Goal: Task Accomplishment & Management: Manage account settings

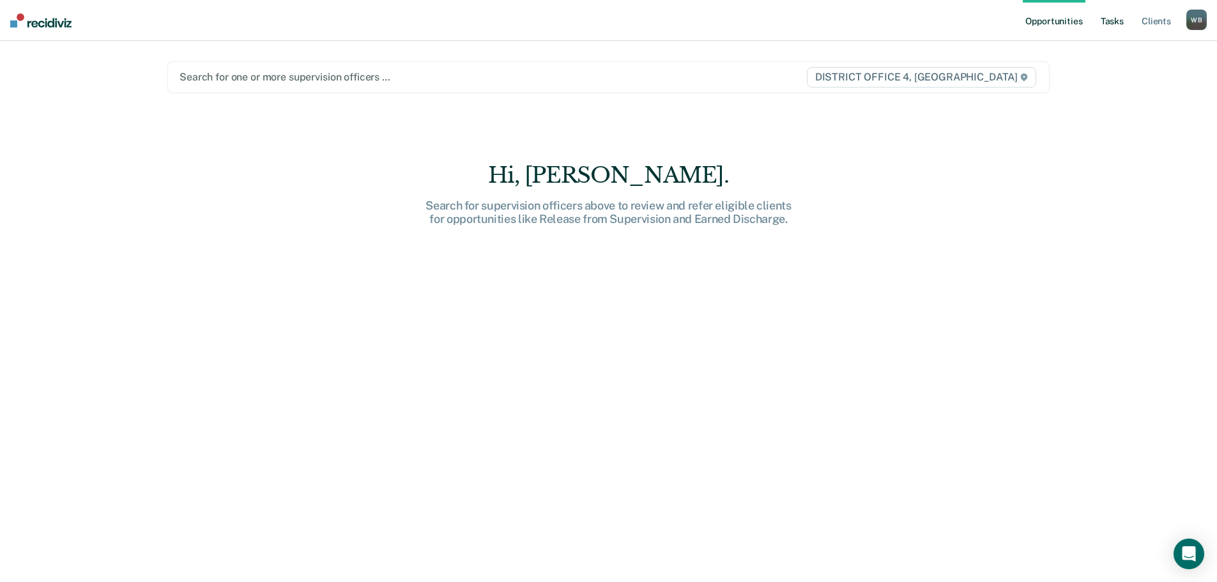
click at [1116, 24] on link "Tasks" at bounding box center [1112, 20] width 28 height 41
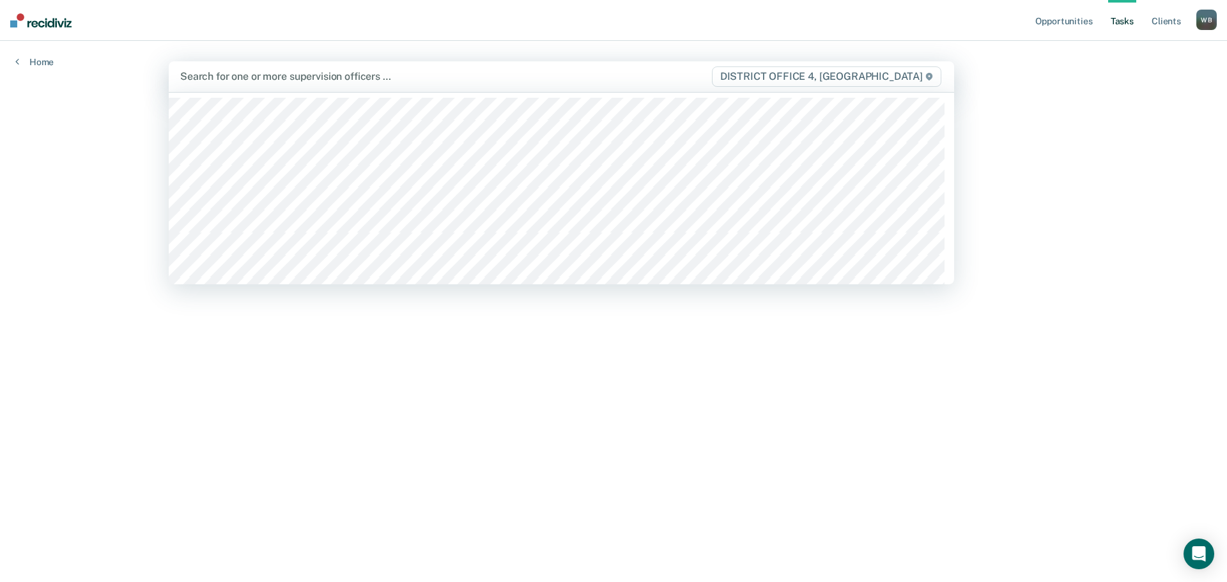
click at [610, 81] on div at bounding box center [445, 76] width 530 height 15
type input "bre"
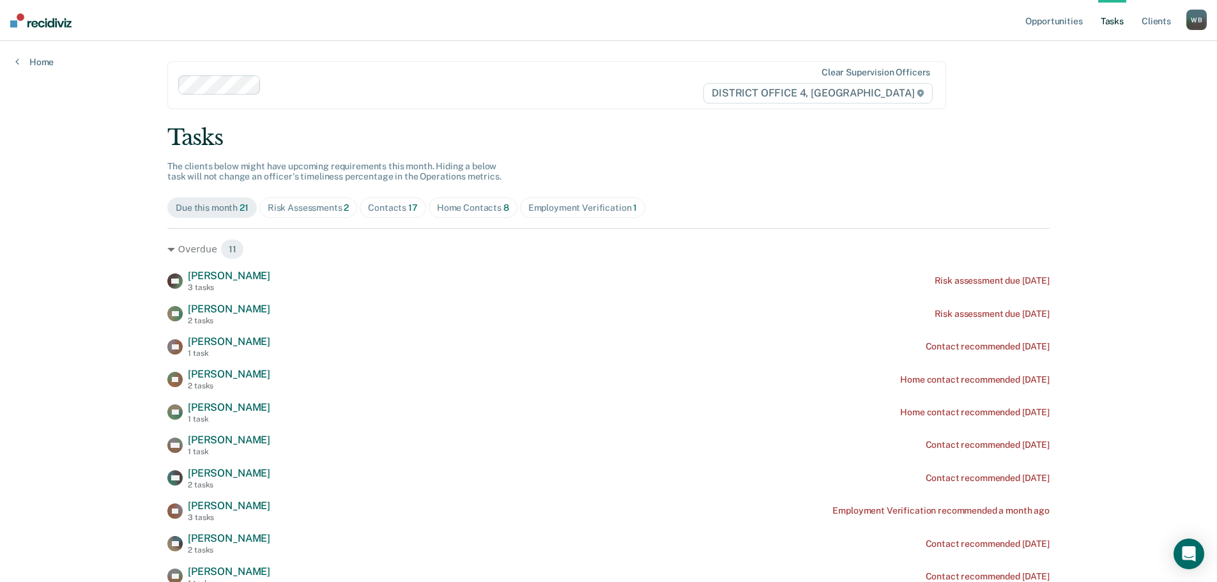
click at [390, 213] on span "Contacts 17" at bounding box center [393, 207] width 66 height 20
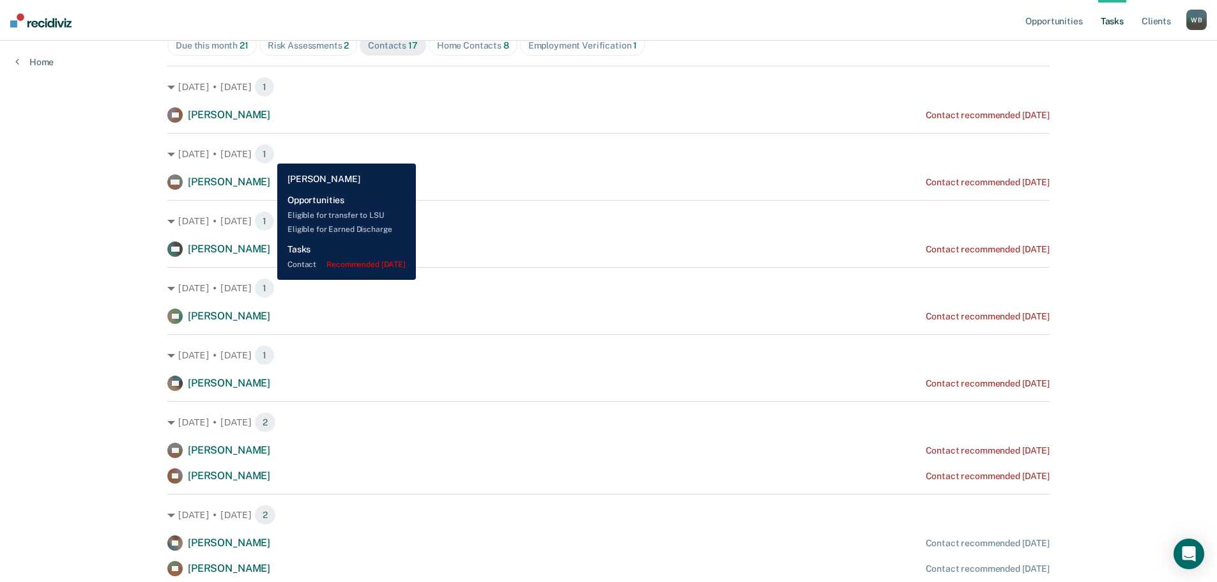
scroll to position [192, 0]
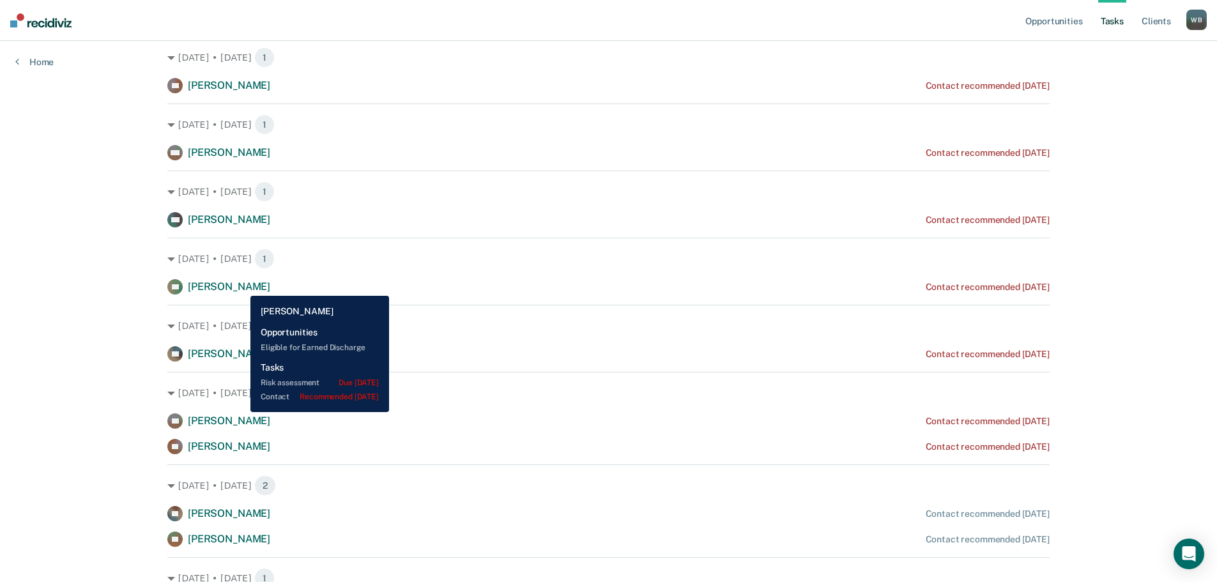
click at [241, 286] on span "[PERSON_NAME]" at bounding box center [229, 286] width 82 height 12
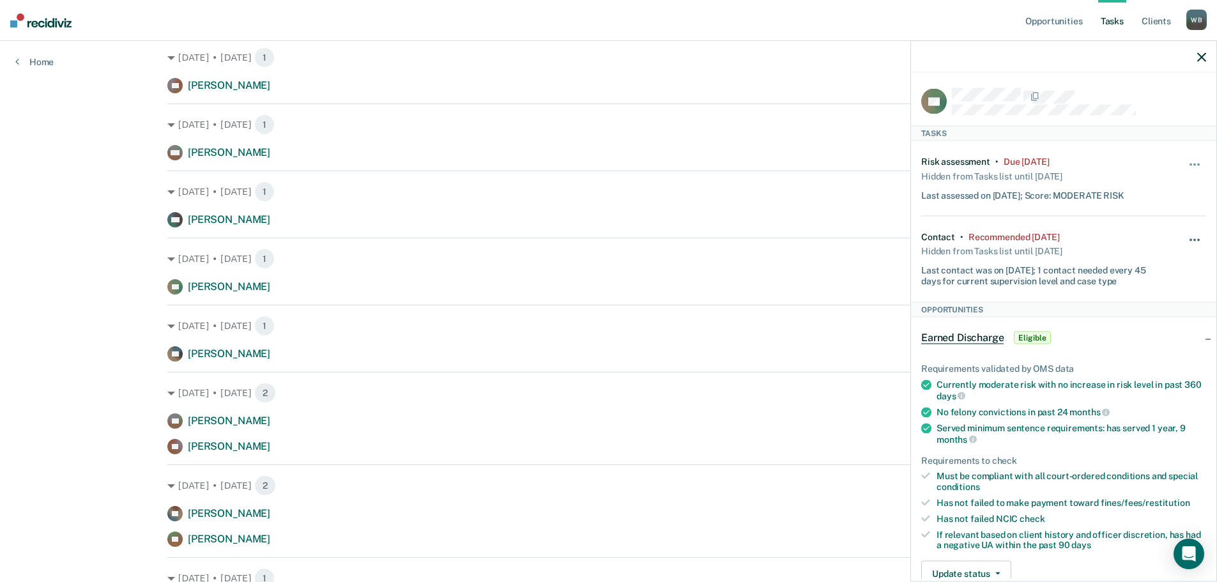
click at [1185, 242] on button "button" at bounding box center [1196, 246] width 22 height 20
click at [1170, 318] on button "30 days" at bounding box center [1160, 321] width 92 height 20
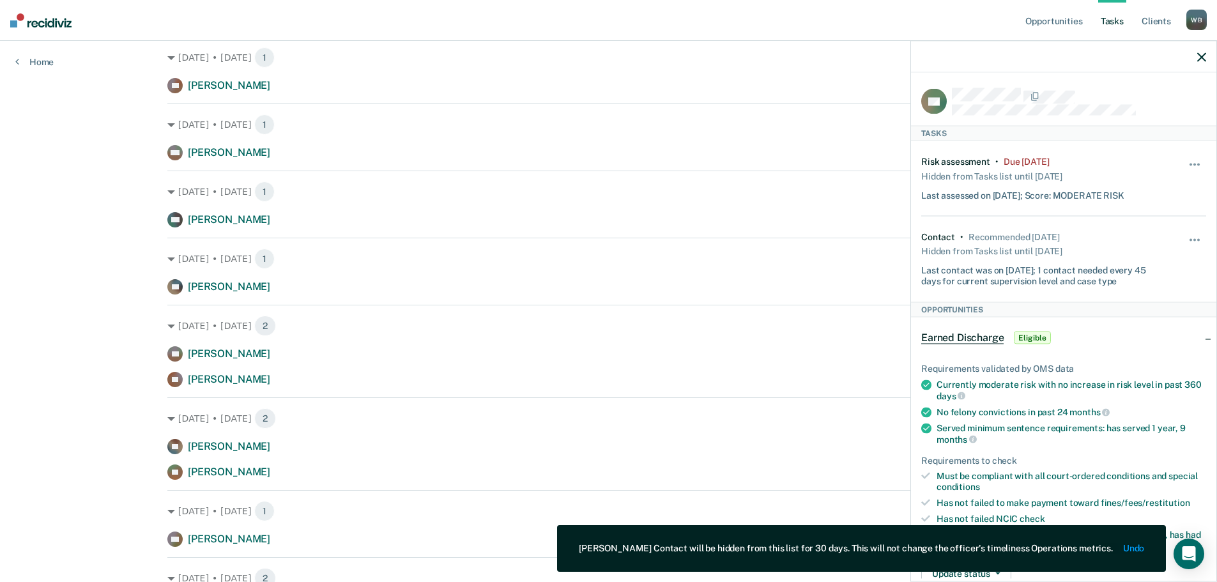
click at [1201, 62] on div at bounding box center [1063, 57] width 305 height 32
click at [1198, 58] on icon "button" at bounding box center [1201, 56] width 9 height 9
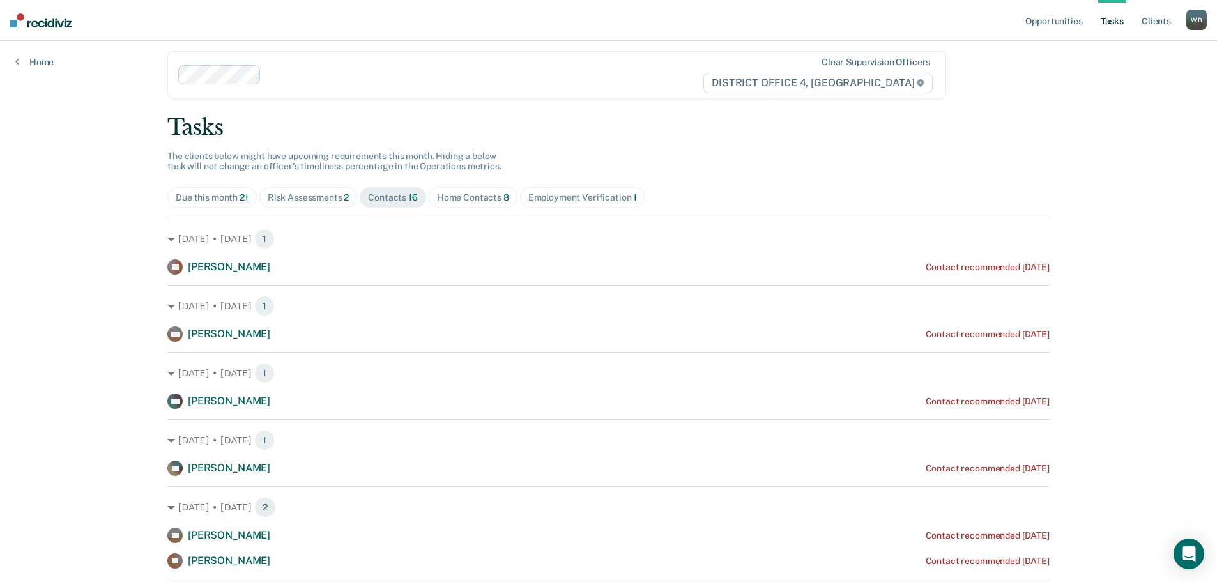
scroll to position [0, 0]
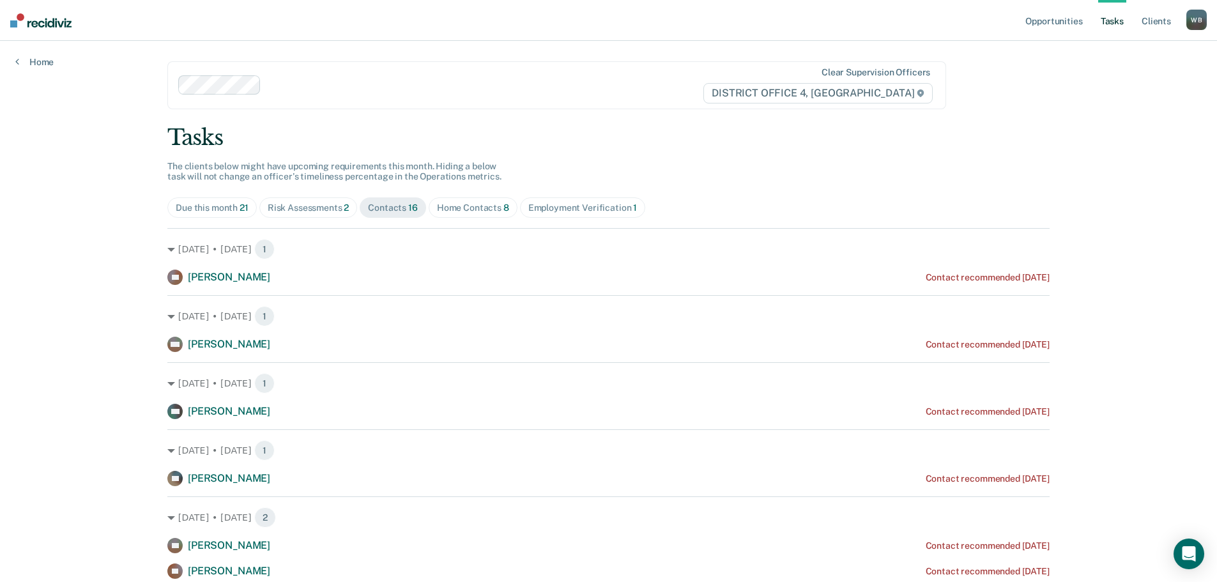
click at [462, 204] on div "Home Contacts 8" at bounding box center [473, 208] width 72 height 11
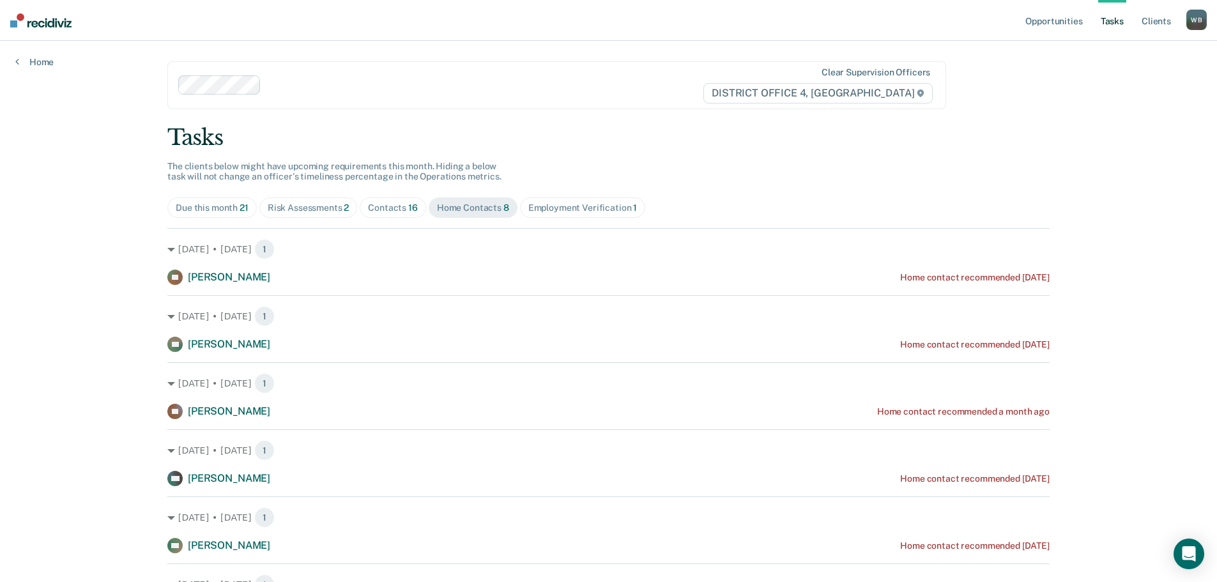
click at [399, 214] on span "Contacts 16" at bounding box center [393, 207] width 66 height 20
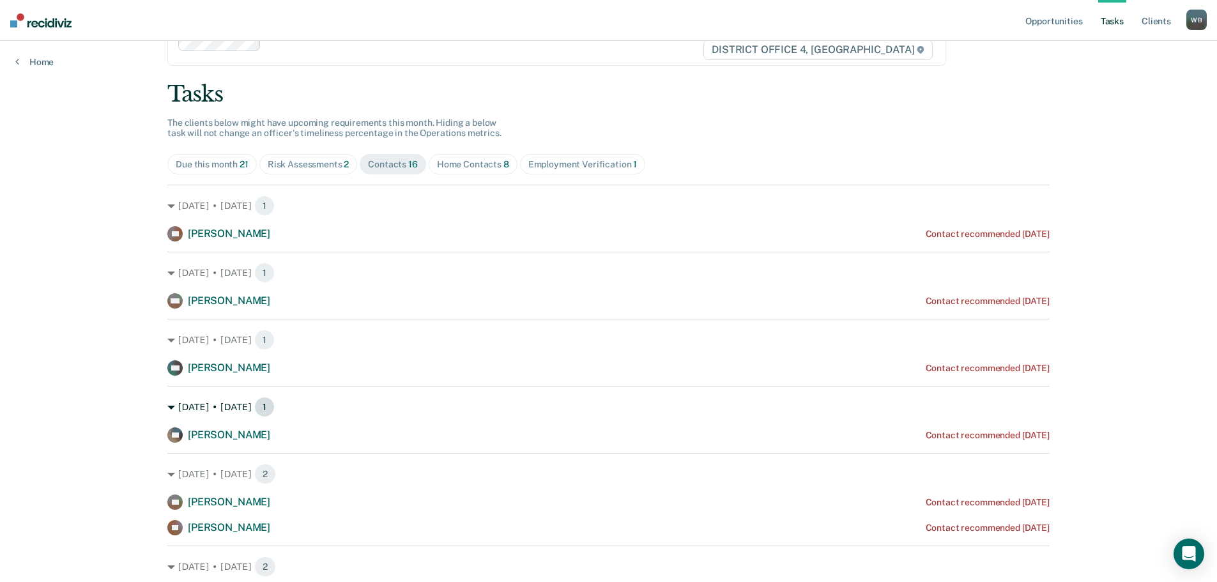
scroll to position [64, 0]
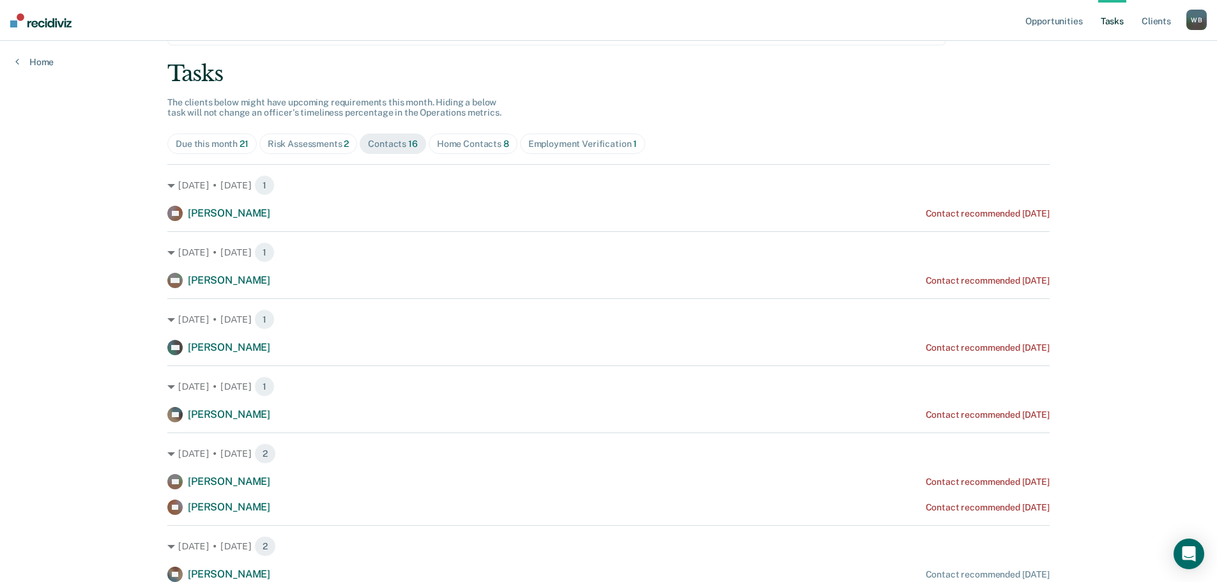
click at [458, 150] on span "Home Contacts 8" at bounding box center [473, 144] width 89 height 20
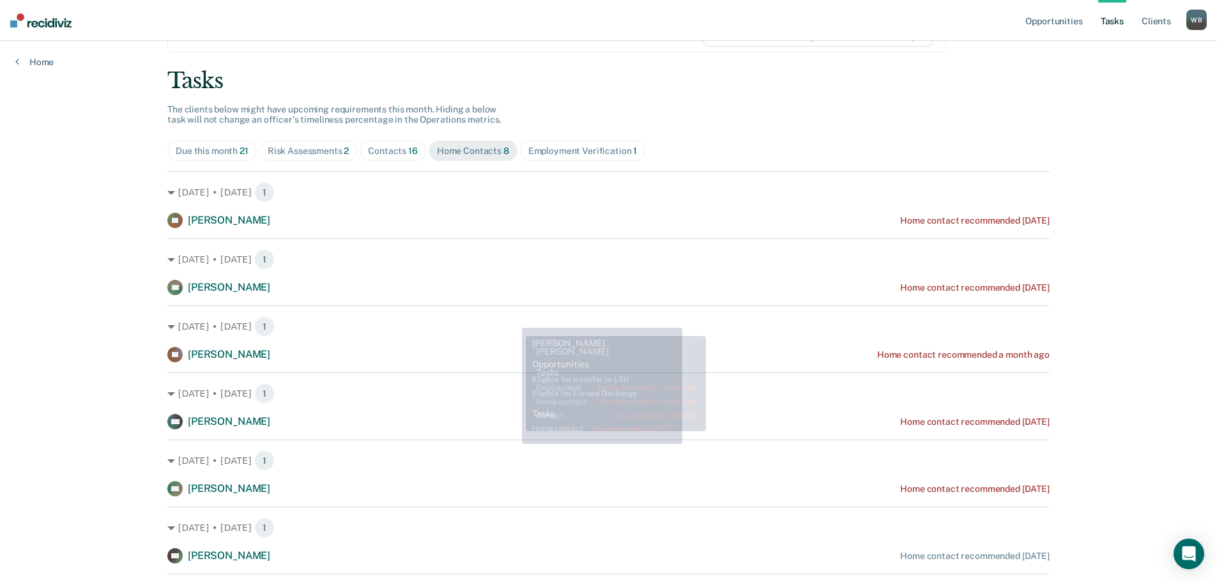
scroll to position [0, 0]
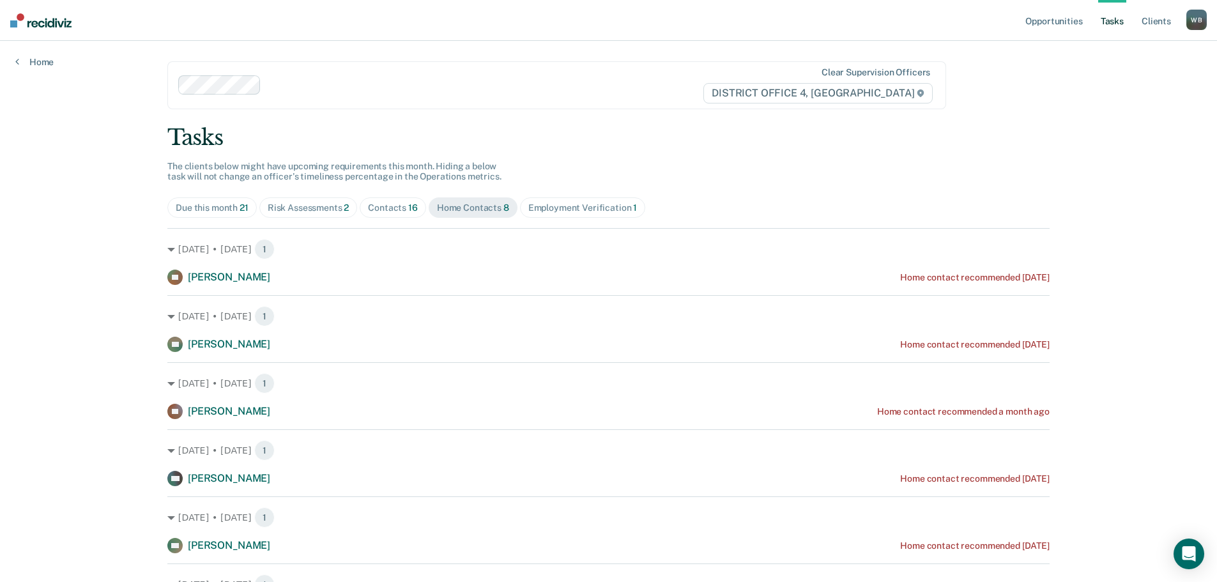
click at [376, 203] on div "Contacts 16" at bounding box center [393, 208] width 50 height 11
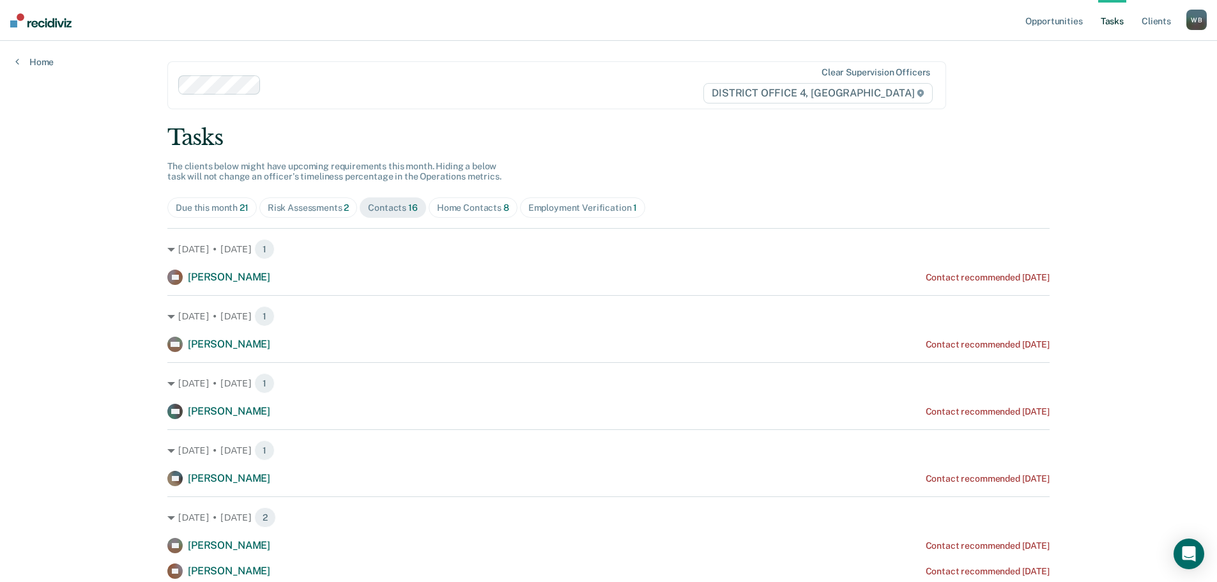
click at [555, 213] on div "Employment Verification 1" at bounding box center [582, 208] width 109 height 11
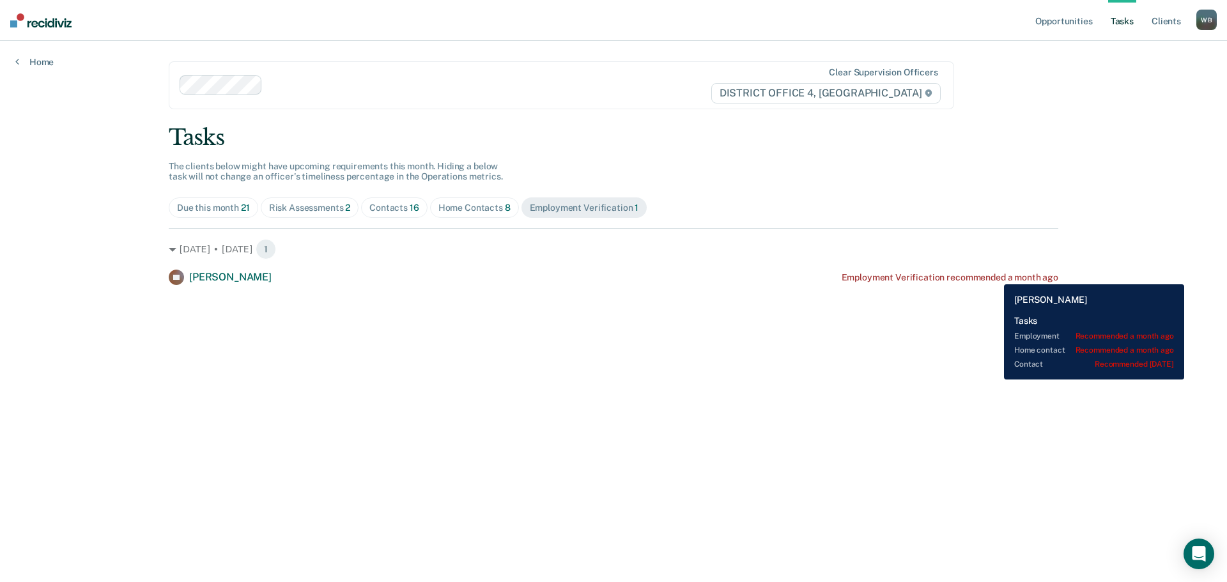
click at [994, 275] on div "Employment Verification recommended a month ago" at bounding box center [949, 277] width 217 height 11
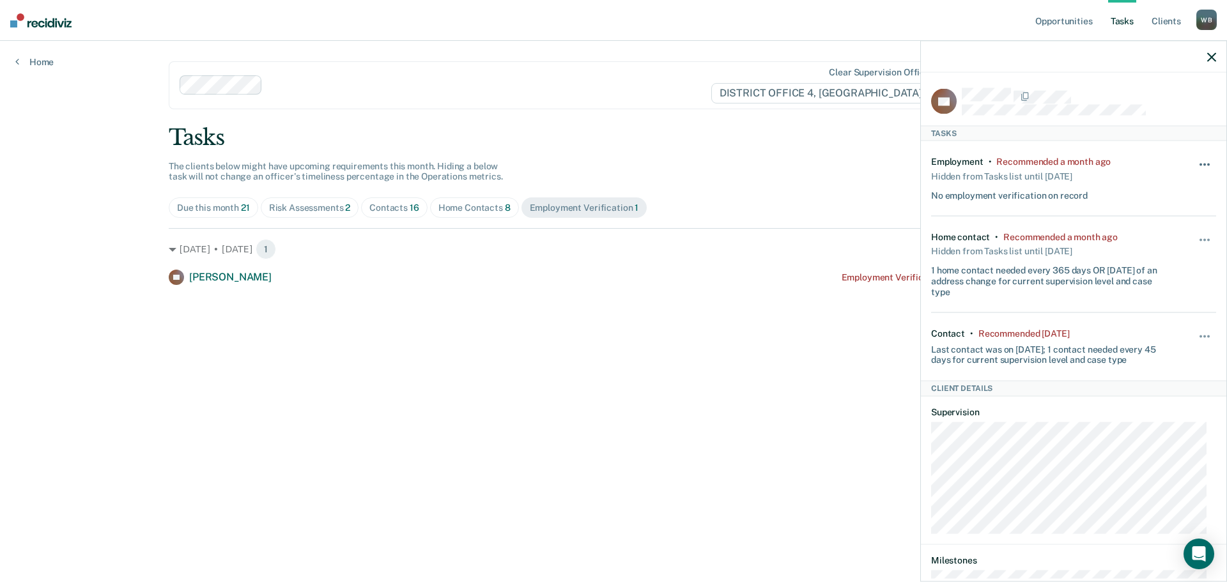
click at [1202, 164] on button "button" at bounding box center [1205, 170] width 22 height 20
click at [1146, 229] on button "7 days" at bounding box center [1170, 225] width 92 height 20
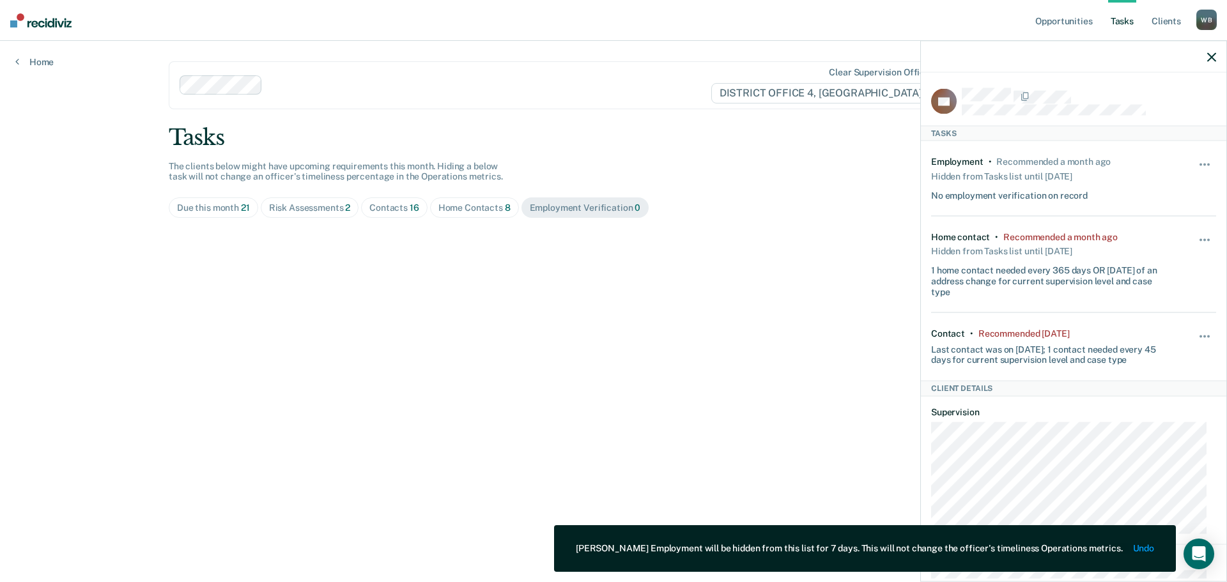
click at [1205, 55] on div at bounding box center [1073, 57] width 305 height 32
click at [1212, 54] on icon "button" at bounding box center [1211, 56] width 9 height 9
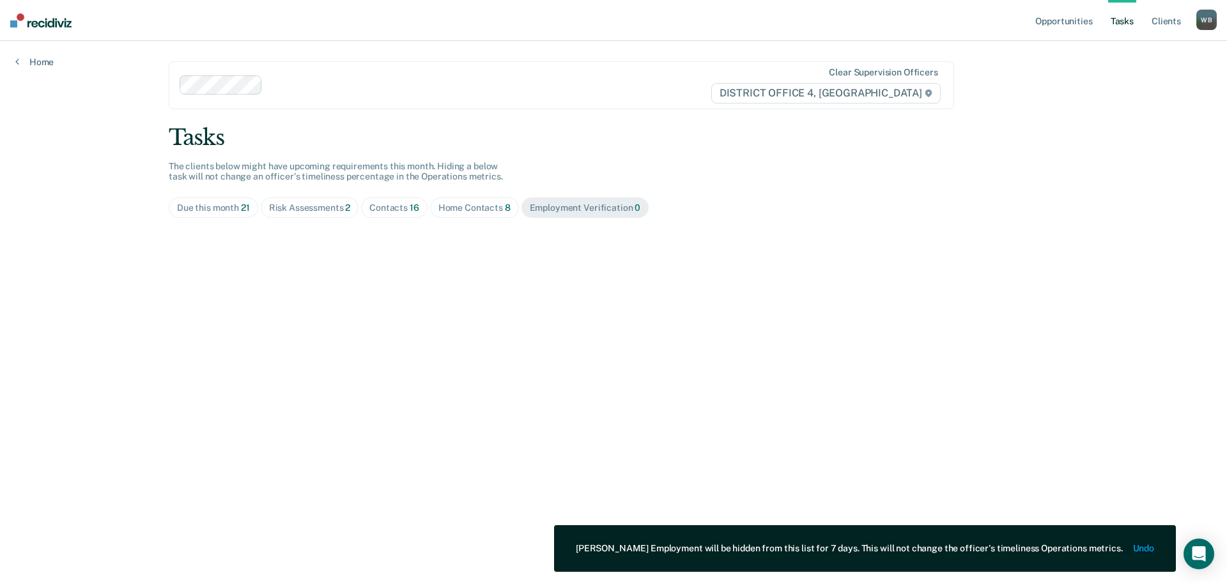
click at [219, 205] on div "Due this month 21" at bounding box center [213, 208] width 73 height 11
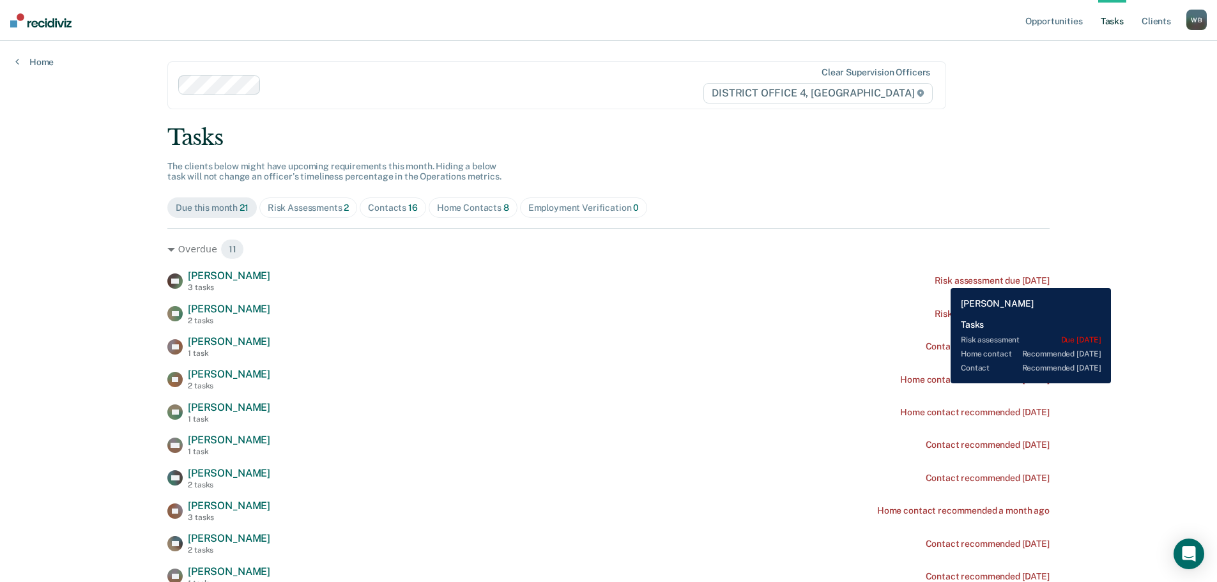
click at [941, 279] on div "Risk assessment due [DATE]" at bounding box center [992, 280] width 115 height 11
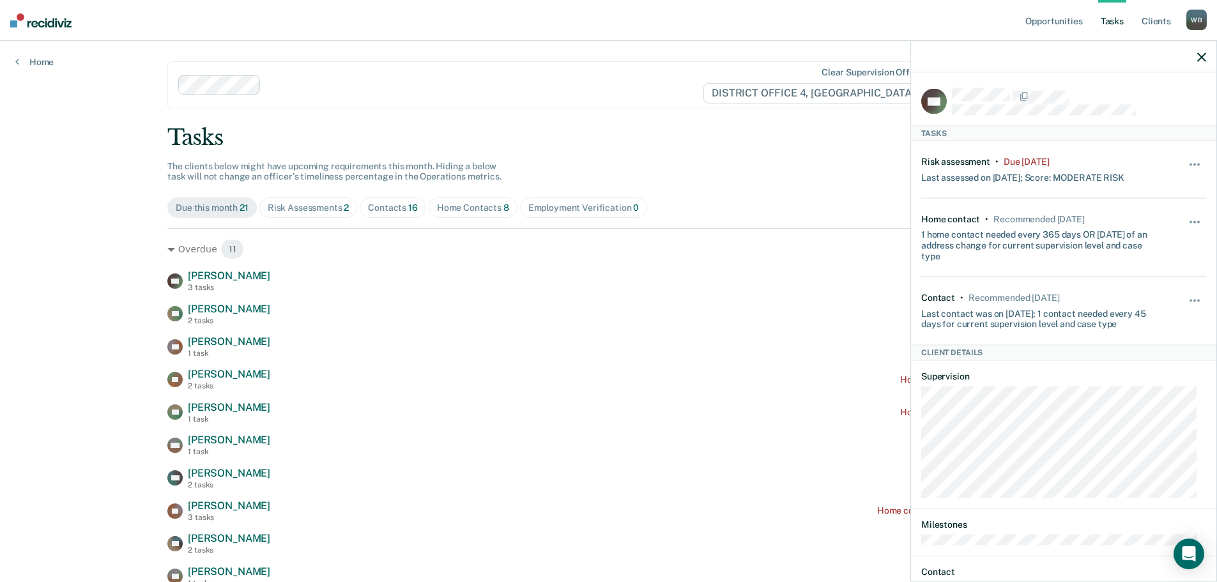
click at [1201, 55] on icon "button" at bounding box center [1201, 56] width 9 height 9
